Goal: Find specific page/section: Find specific page/section

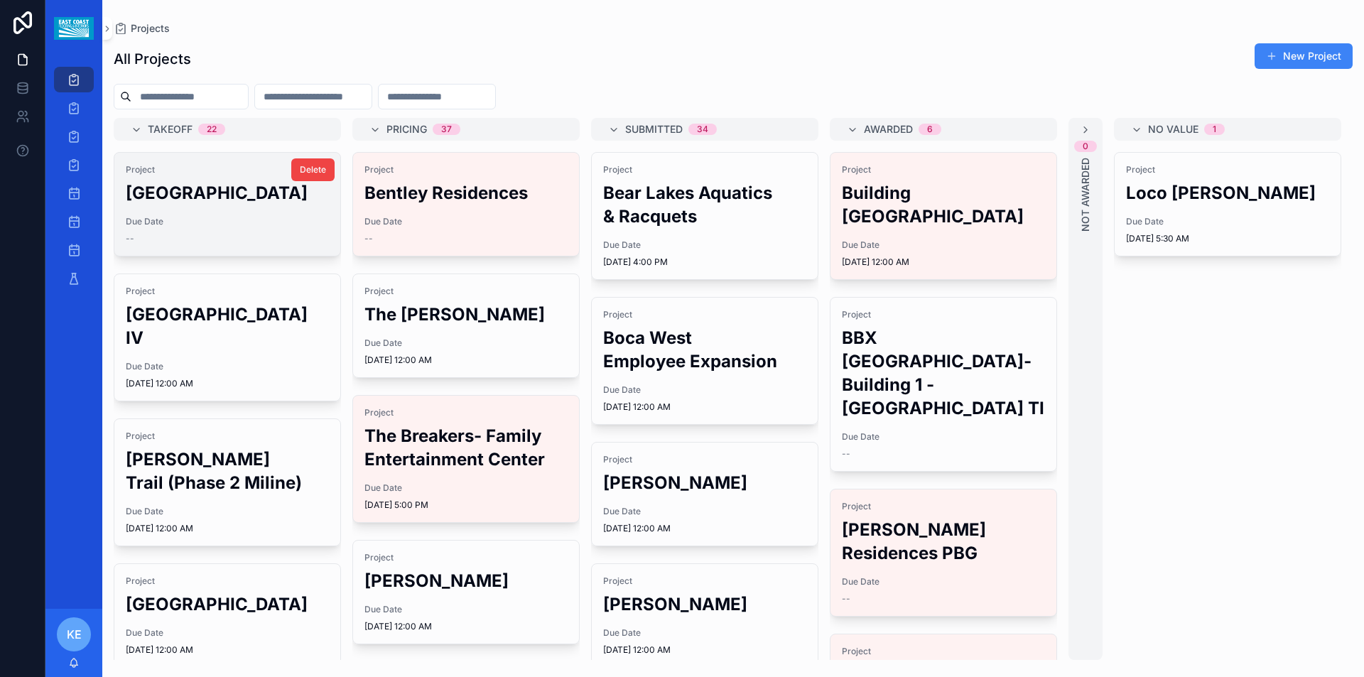
click at [245, 239] on div "Project [GEOGRAPHIC_DATA] II Due Date --" at bounding box center [227, 204] width 226 height 103
